Goal: Communication & Community: Ask a question

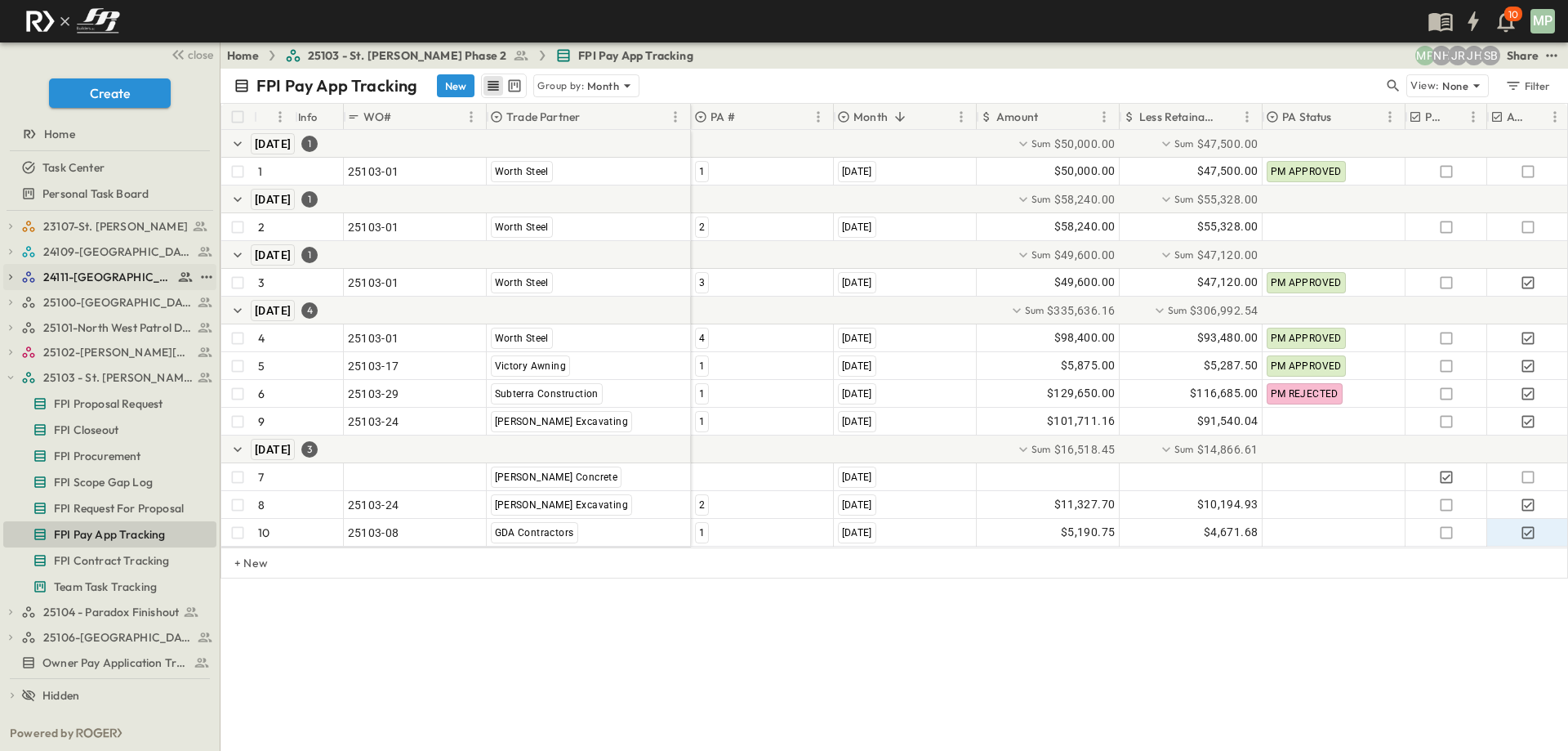
click at [10, 275] on icon "button" at bounding box center [10, 277] width 3 height 6
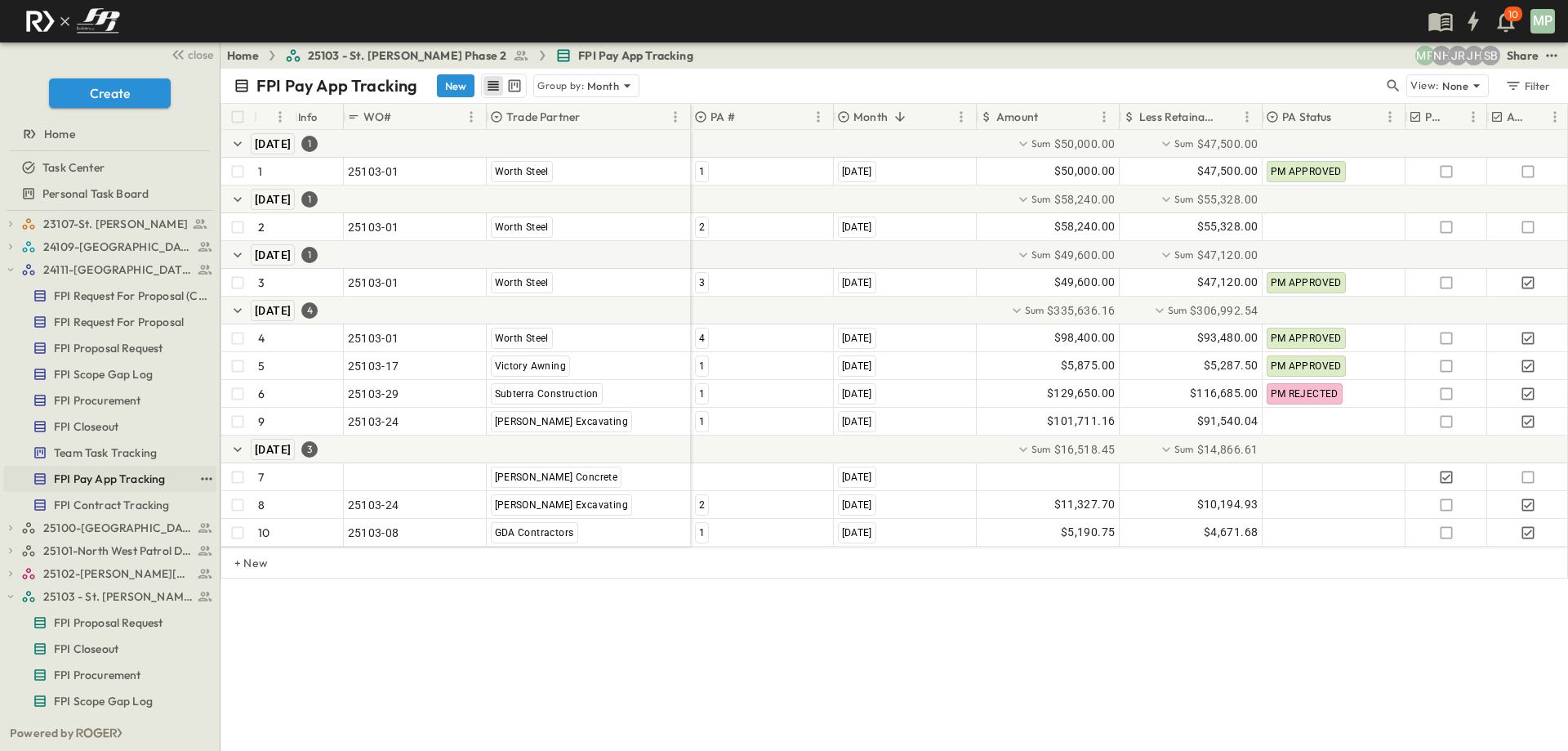
click at [88, 478] on span "FPI Pay App Tracking" at bounding box center [109, 478] width 111 height 17
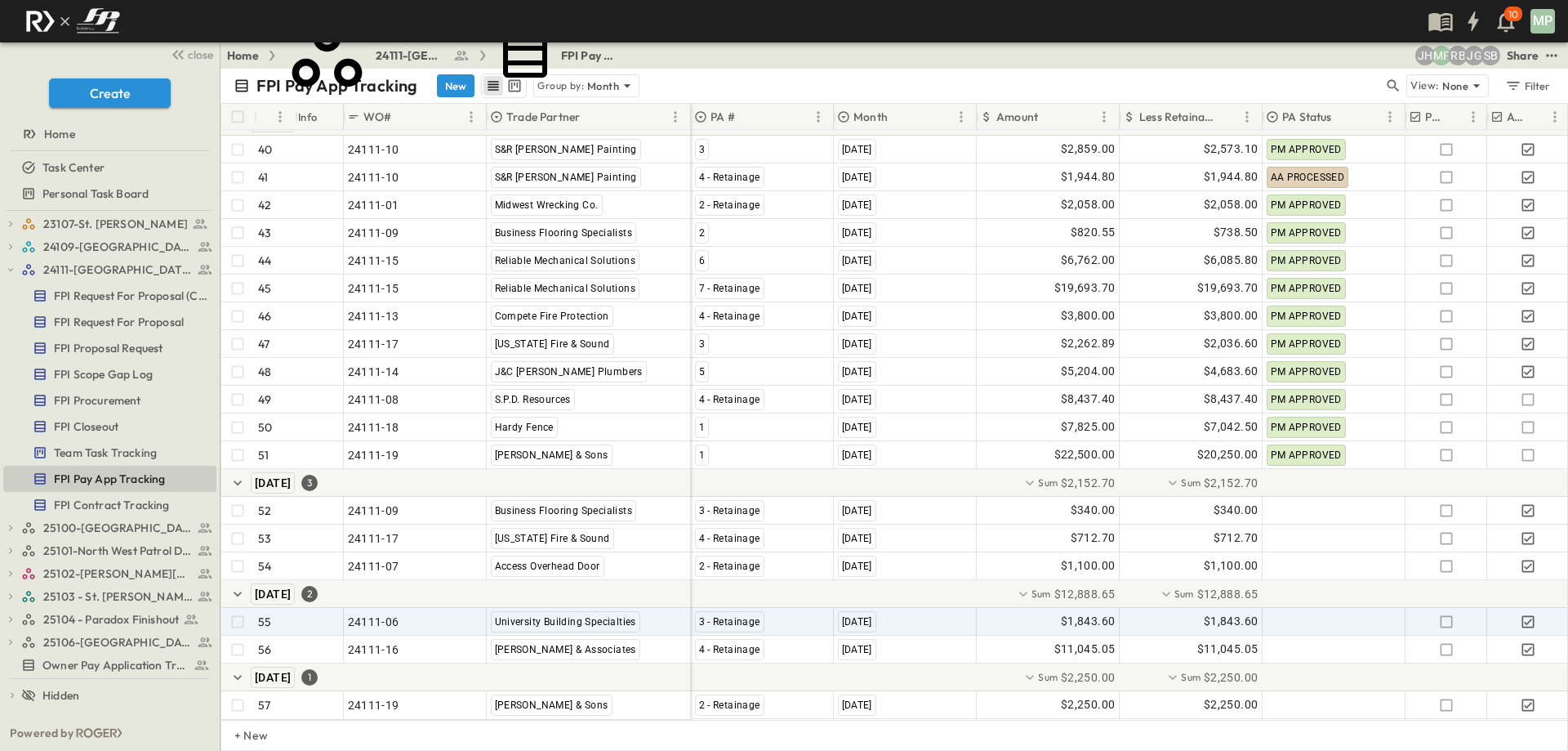
scroll to position [1257, 0]
